Goal: Task Accomplishment & Management: Use online tool/utility

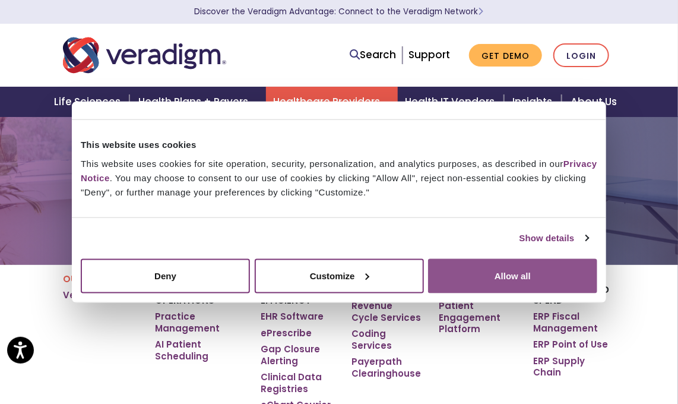
click at [508, 285] on button "Allow all" at bounding box center [512, 275] width 169 height 34
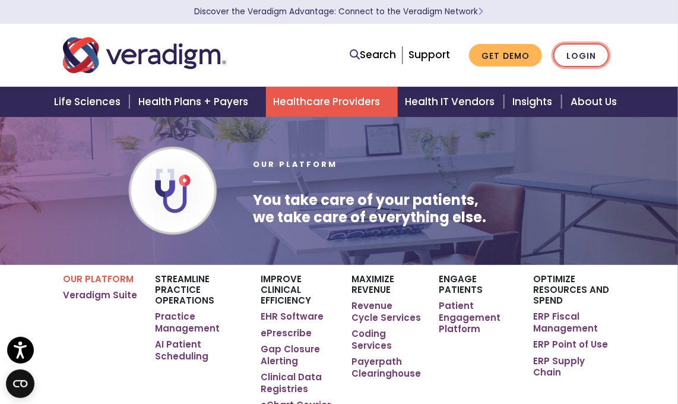
click at [590, 56] on link "Login" at bounding box center [582, 55] width 56 height 24
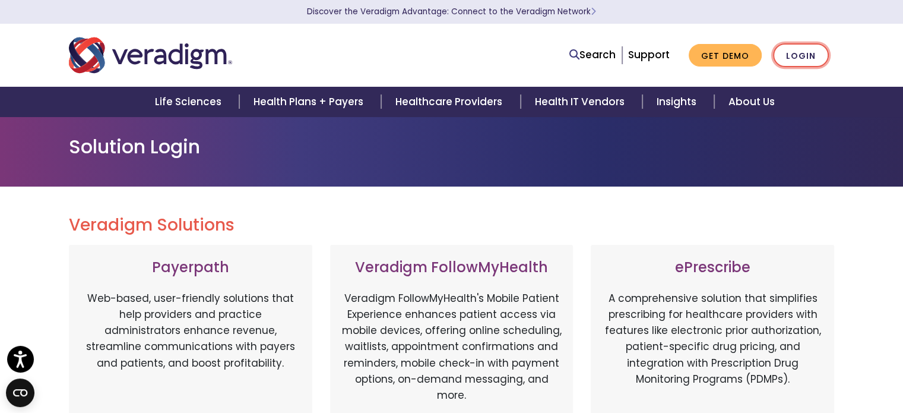
click at [678, 58] on link "Login" at bounding box center [801, 55] width 56 height 24
click at [680, 181] on div "Solution Login" at bounding box center [451, 151] width 903 height 70
drag, startPoint x: 885, startPoint y: 235, endPoint x: 855, endPoint y: 80, distance: 157.8
click at [335, 46] on div at bounding box center [223, 55] width 327 height 39
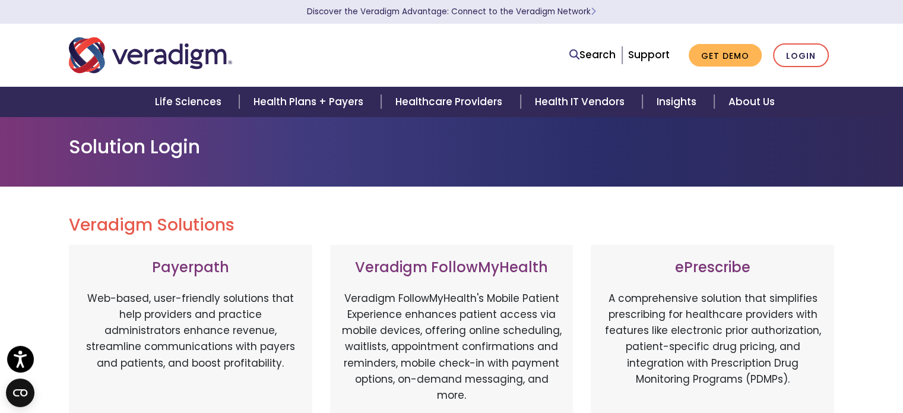
click at [418, 40] on div "Search Support Get Demo Login" at bounding box center [452, 55] width 784 height 39
click at [311, 40] on div at bounding box center [223, 55] width 327 height 39
click at [437, 41] on div "Search Support Get Demo Login" at bounding box center [452, 55] width 784 height 39
click at [520, 232] on h2 "Veradigm Solutions" at bounding box center [452, 225] width 766 height 20
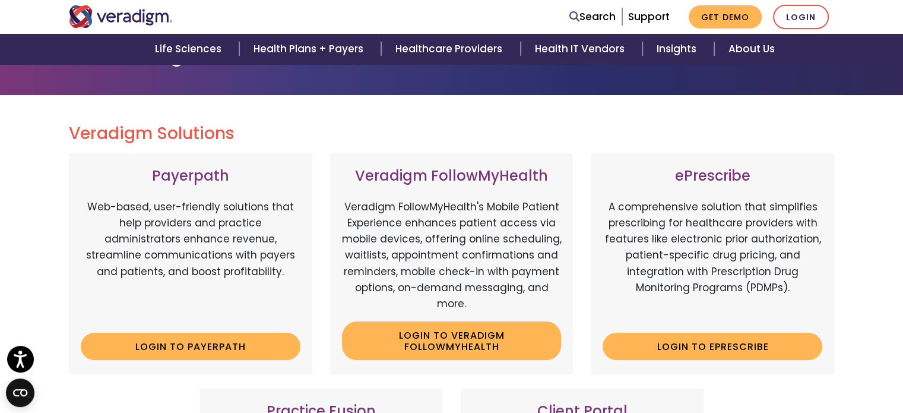
scroll to position [119, 0]
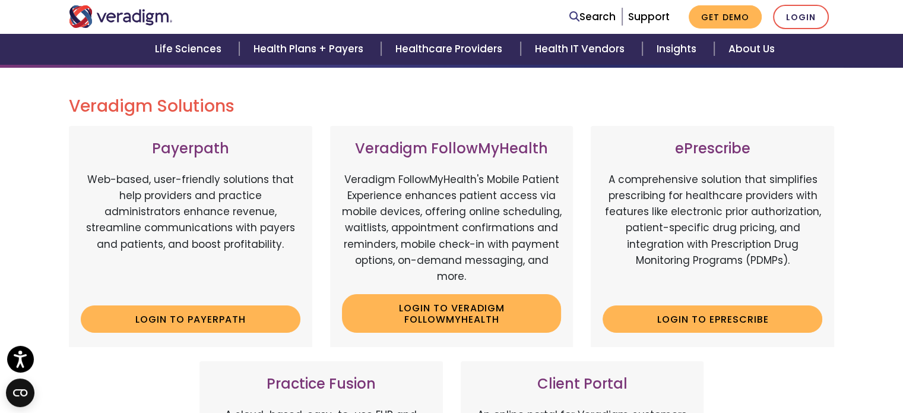
drag, startPoint x: 479, startPoint y: 96, endPoint x: 485, endPoint y: 100, distance: 7.4
click at [484, 99] on h2 "Veradigm Solutions" at bounding box center [452, 106] width 766 height 20
click at [733, 315] on link "Login to ePrescribe" at bounding box center [713, 318] width 220 height 27
